Goal: Information Seeking & Learning: Find specific fact

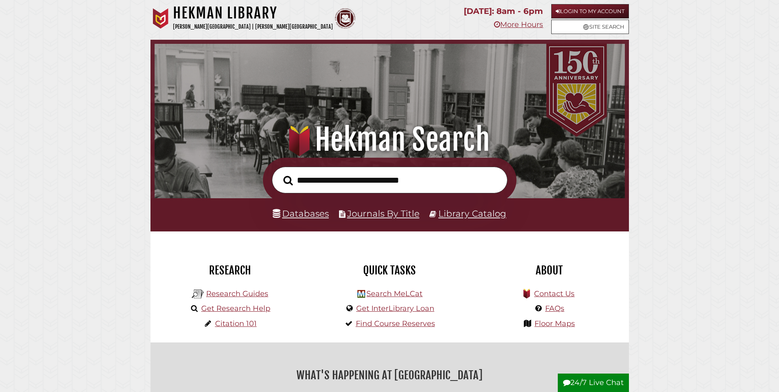
scroll to position [155, 466]
click at [354, 180] on input "text" at bounding box center [390, 180] width 236 height 27
type input "**********"
click at [279, 173] on button "Search" at bounding box center [288, 180] width 18 height 15
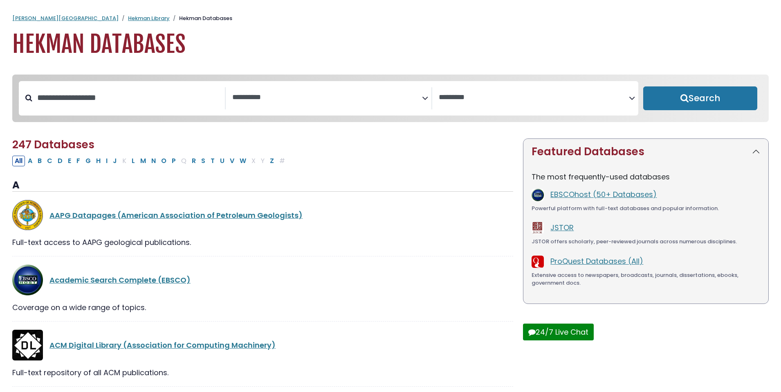
select select "Database Subject Filter"
select select "Database Vendors Filter"
click at [152, 104] on input "Search database by title or keyword" at bounding box center [128, 98] width 193 height 14
type input "*"
type input "****"
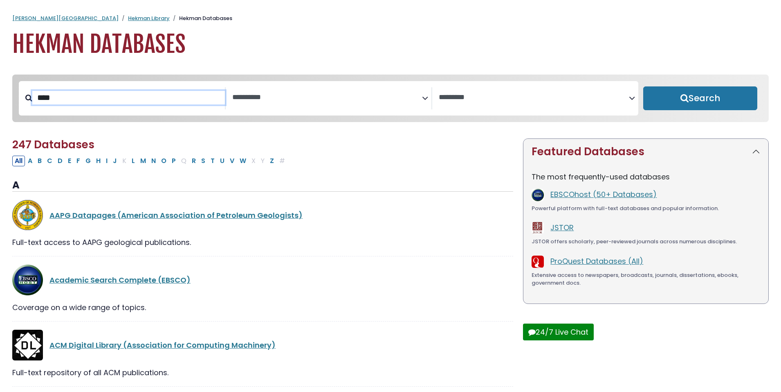
click at [644, 86] on button "Search" at bounding box center [701, 98] width 114 height 24
select select "Database Subject Filter"
select select "Database Vendors Filter"
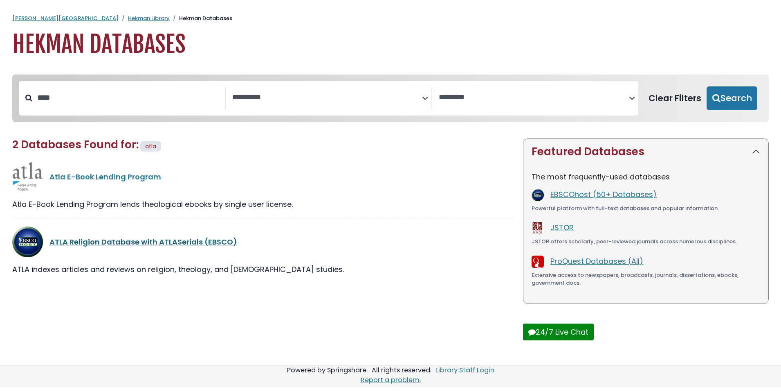
click at [162, 247] on link "ATLA Religion Database with ATLASerials (EBSCO)" at bounding box center [144, 241] width 188 height 10
